Goal: Navigation & Orientation: Find specific page/section

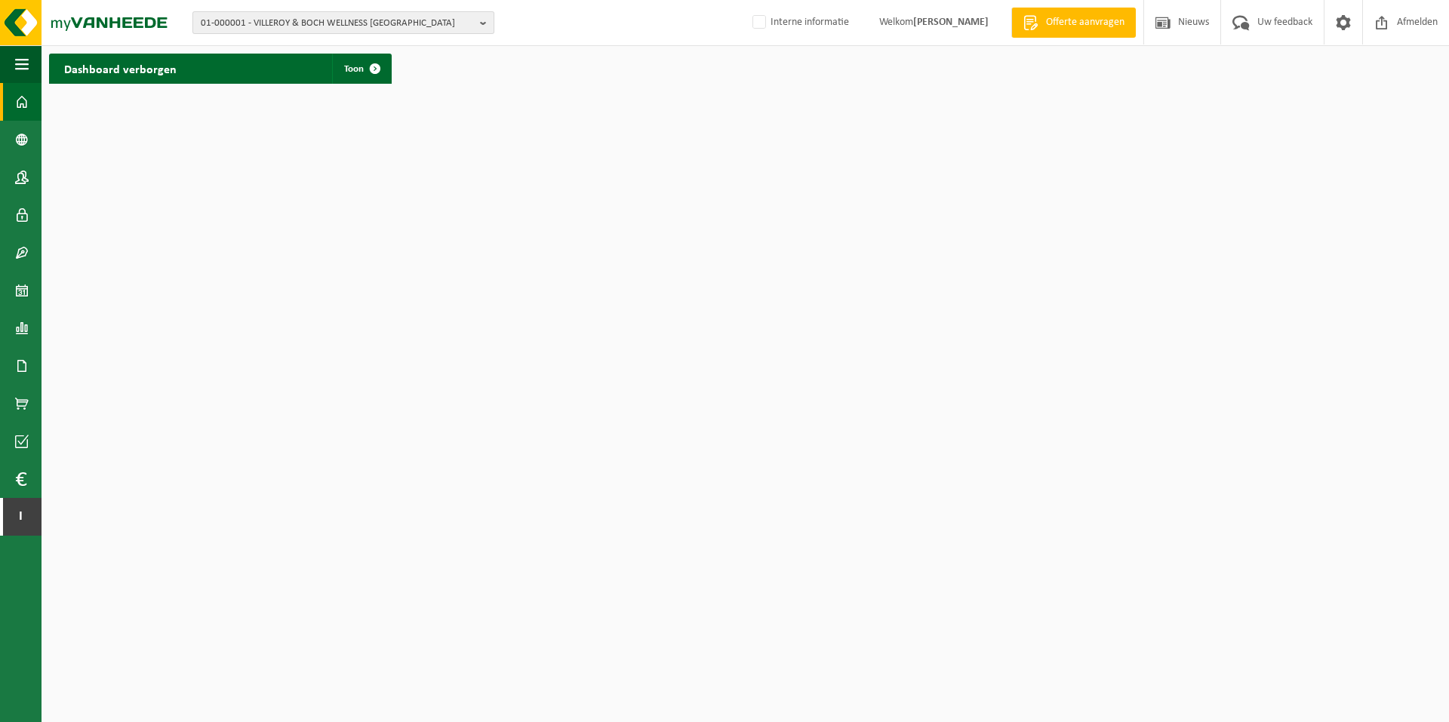
click at [239, 22] on span "01-000001 - VILLEROY & BOCH WELLNESS NV" at bounding box center [337, 23] width 273 height 23
paste input "10-973603"
type input "10-973603"
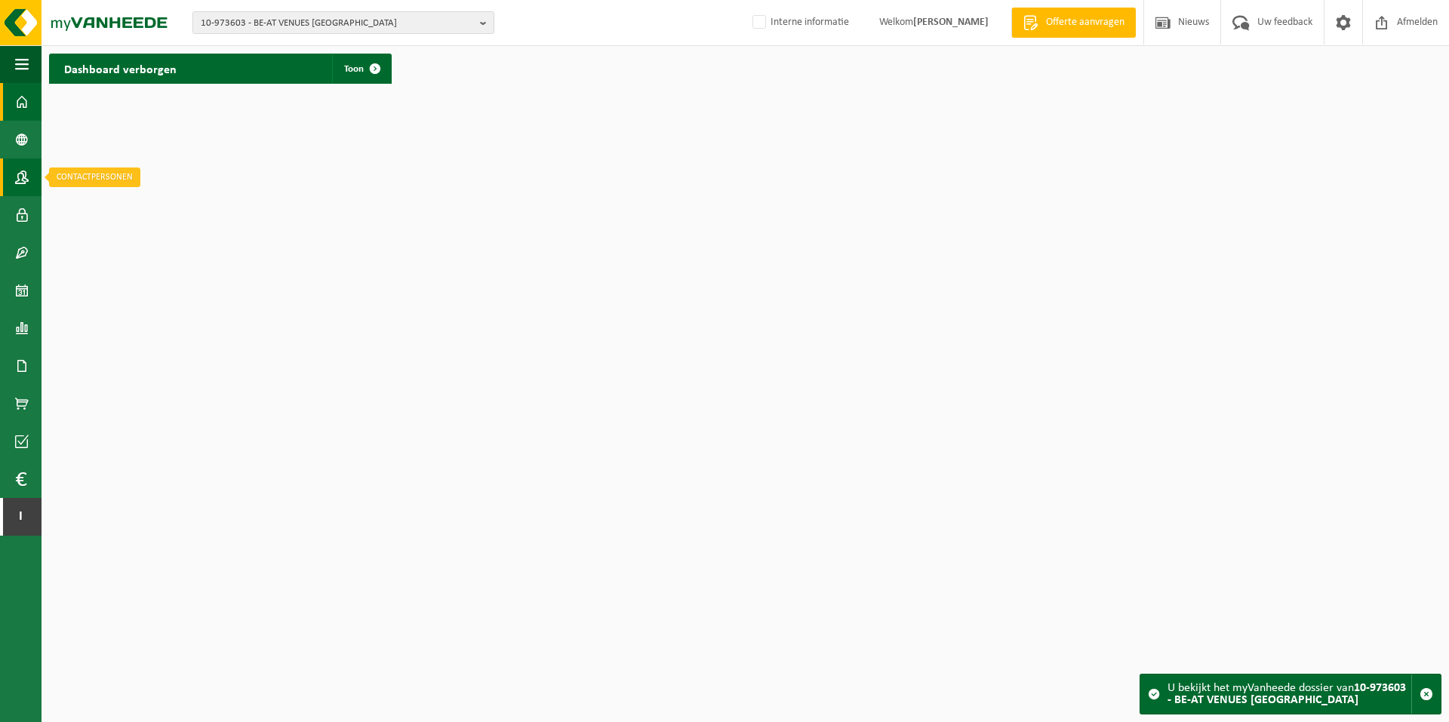
click at [25, 177] on span at bounding box center [22, 177] width 14 height 38
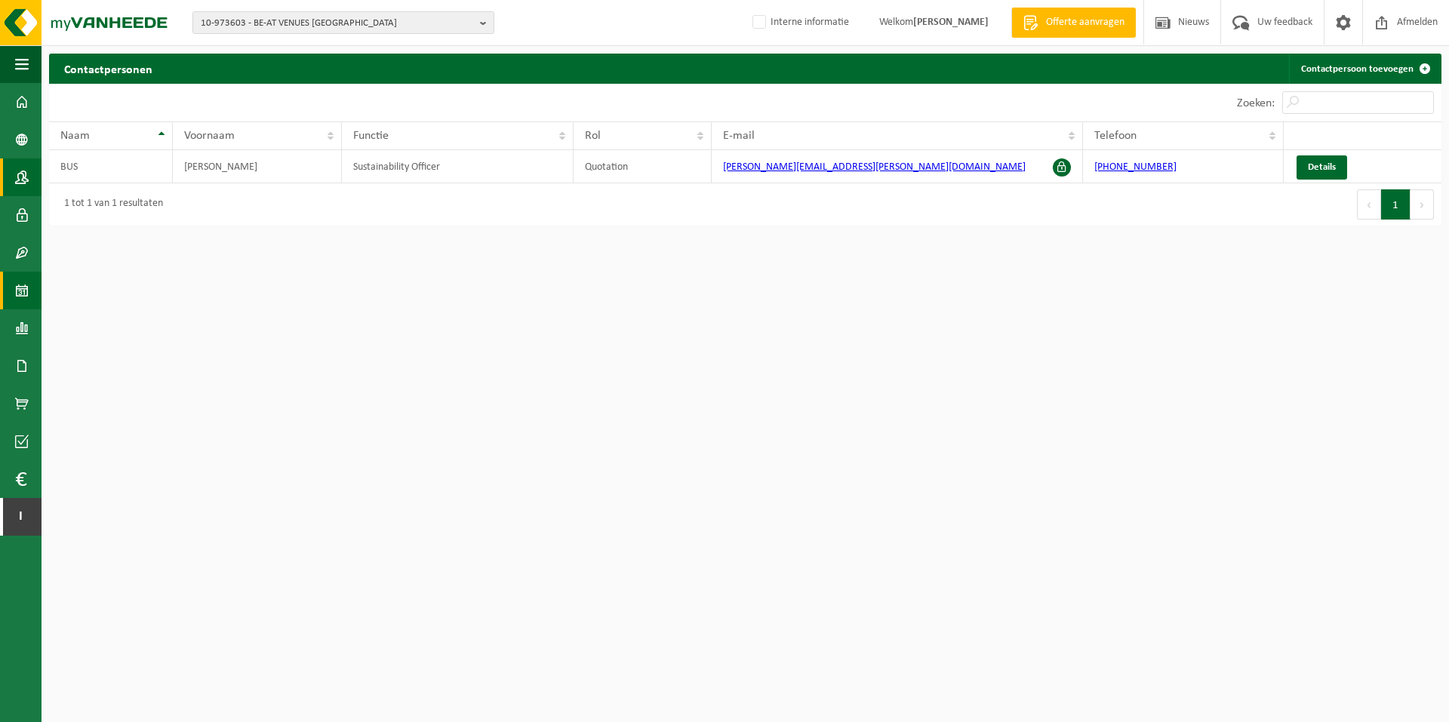
click at [21, 292] on span at bounding box center [22, 291] width 14 height 38
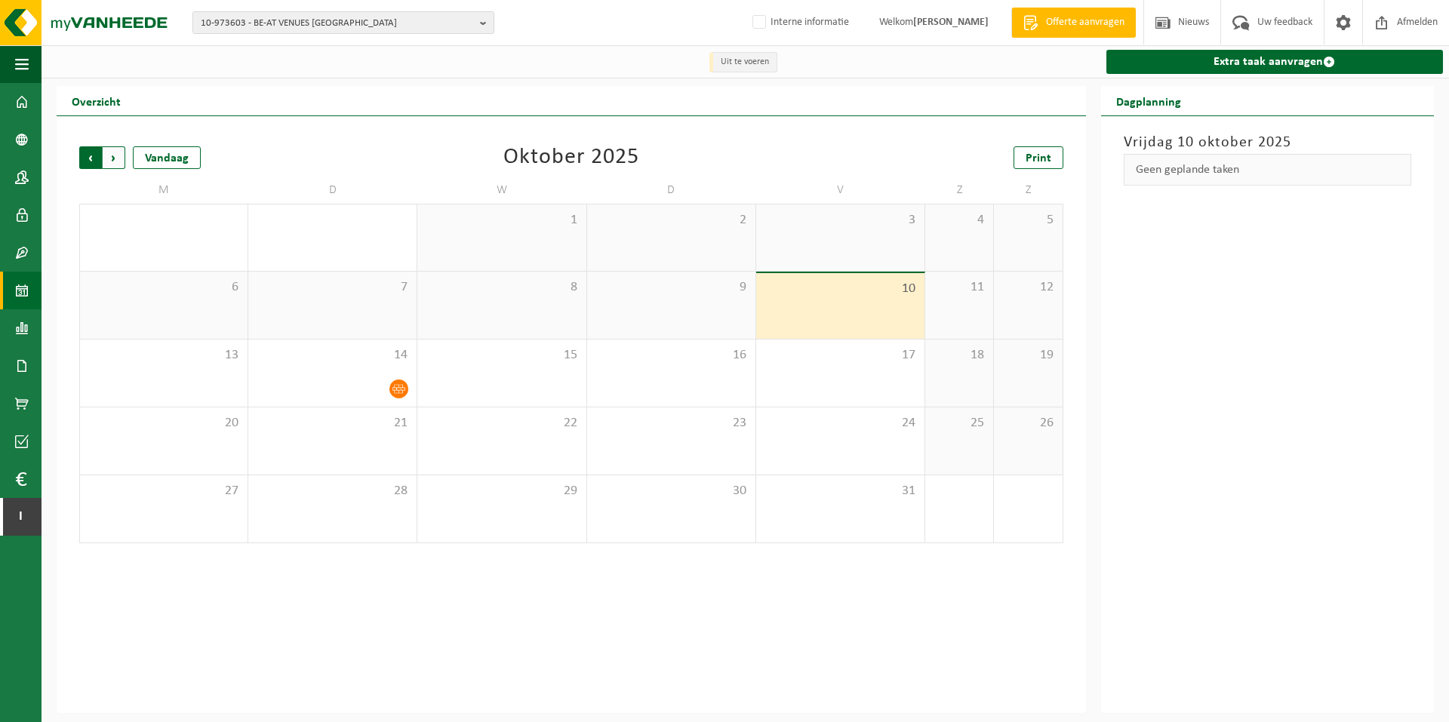
click at [110, 158] on span "Volgende" at bounding box center [114, 157] width 23 height 23
